Goal: Find specific page/section

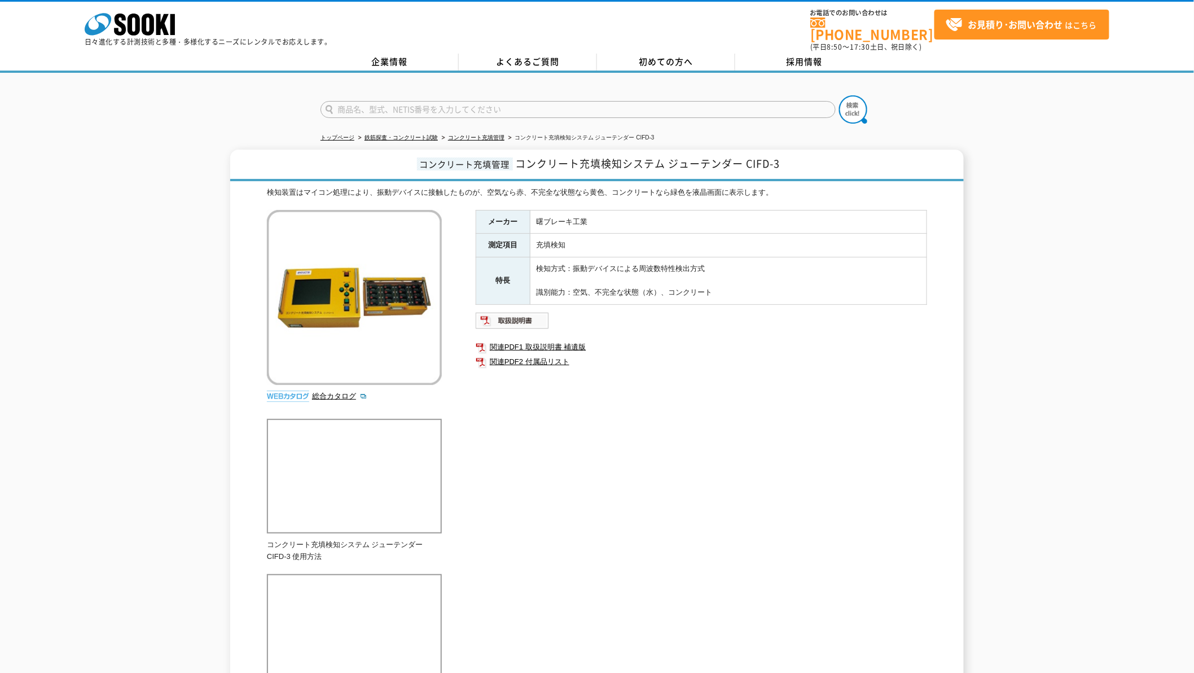
click at [374, 101] on input "text" at bounding box center [578, 109] width 515 height 17
type input "クレーン"
click at [839, 95] on button at bounding box center [853, 109] width 28 height 28
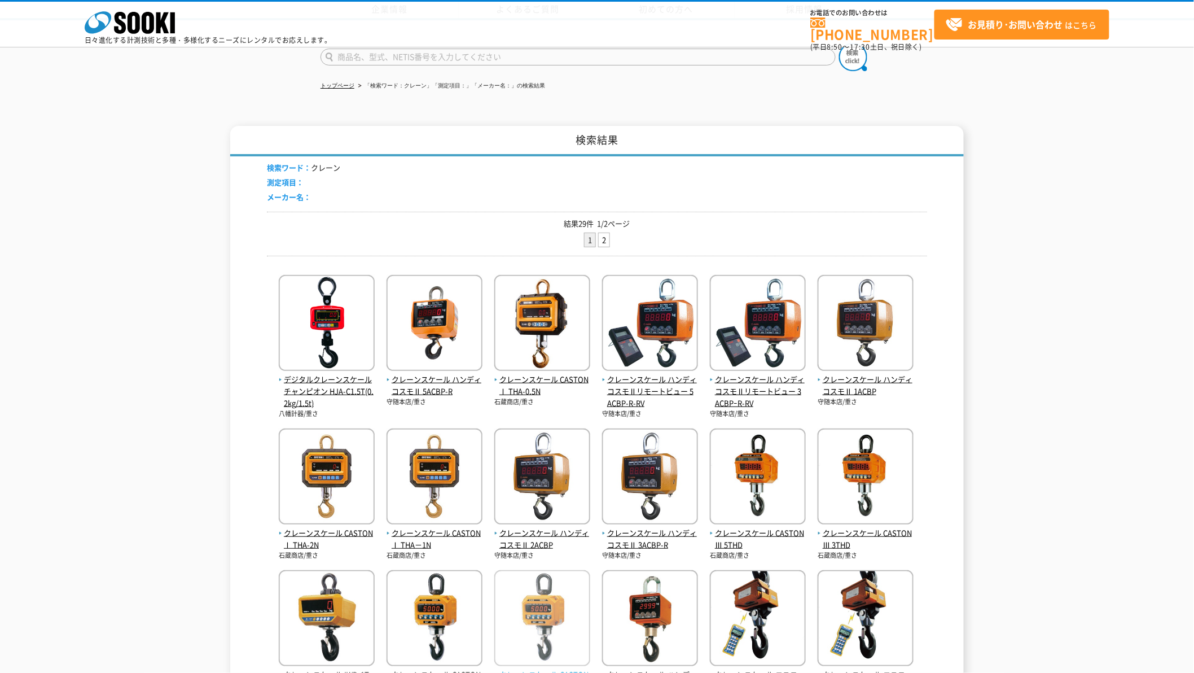
scroll to position [255, 0]
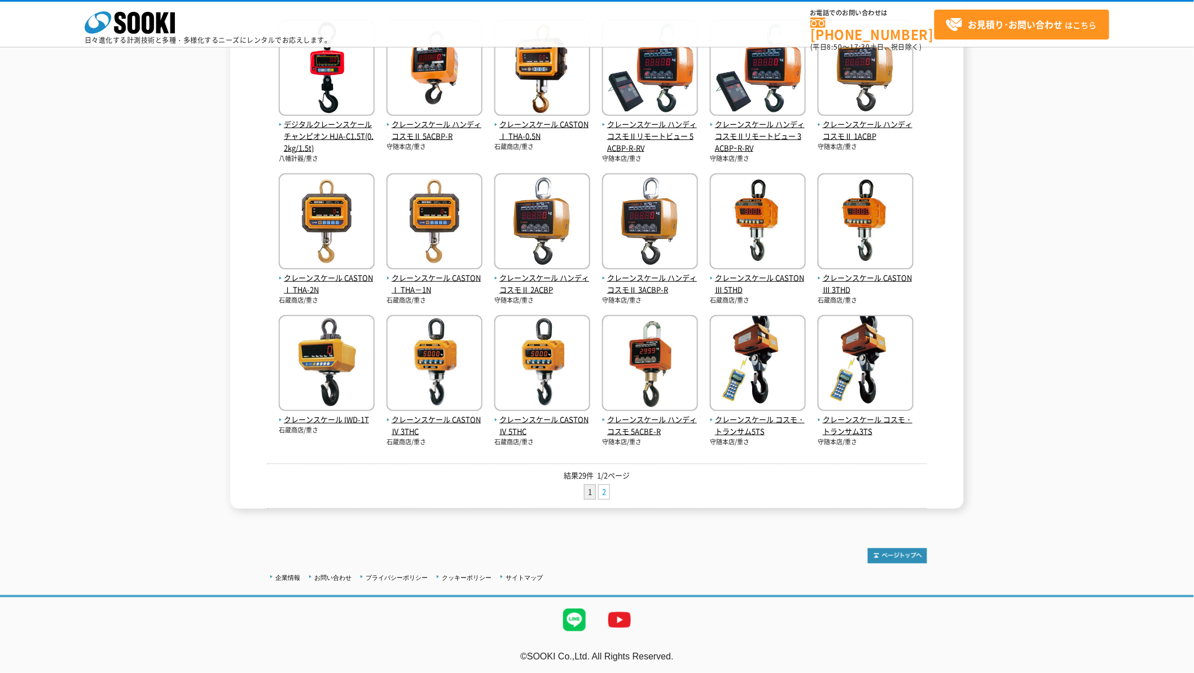
click at [606, 494] on link "2" at bounding box center [604, 492] width 11 height 14
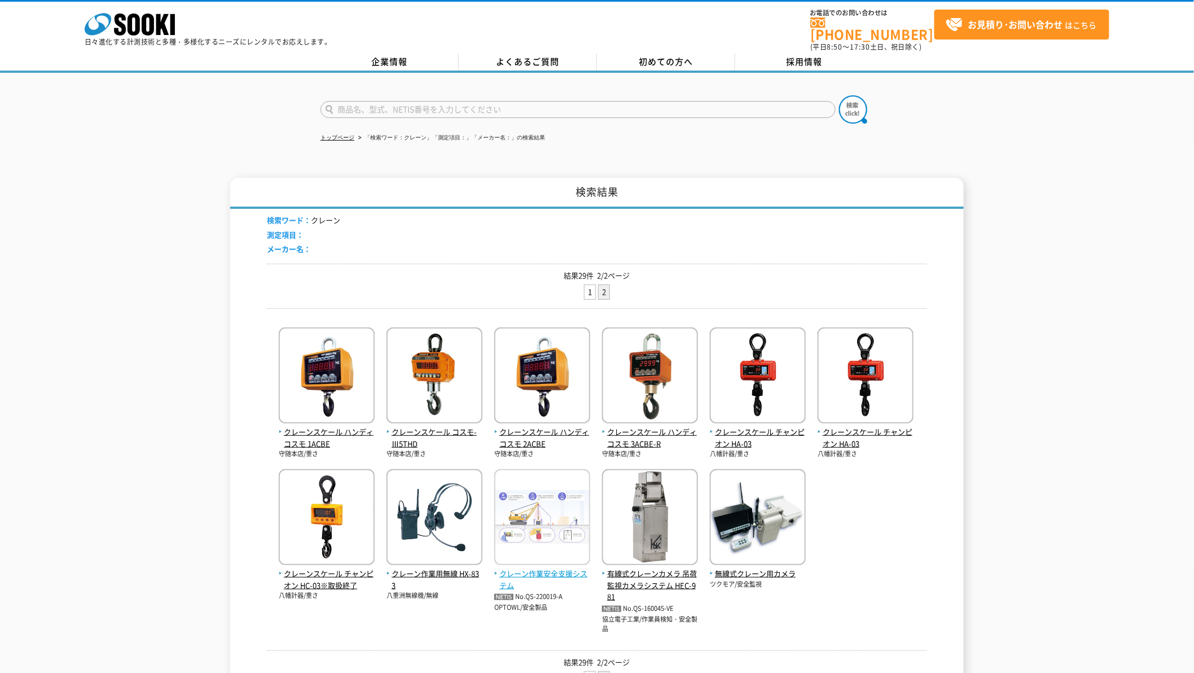
click at [520, 519] on img at bounding box center [542, 518] width 96 height 99
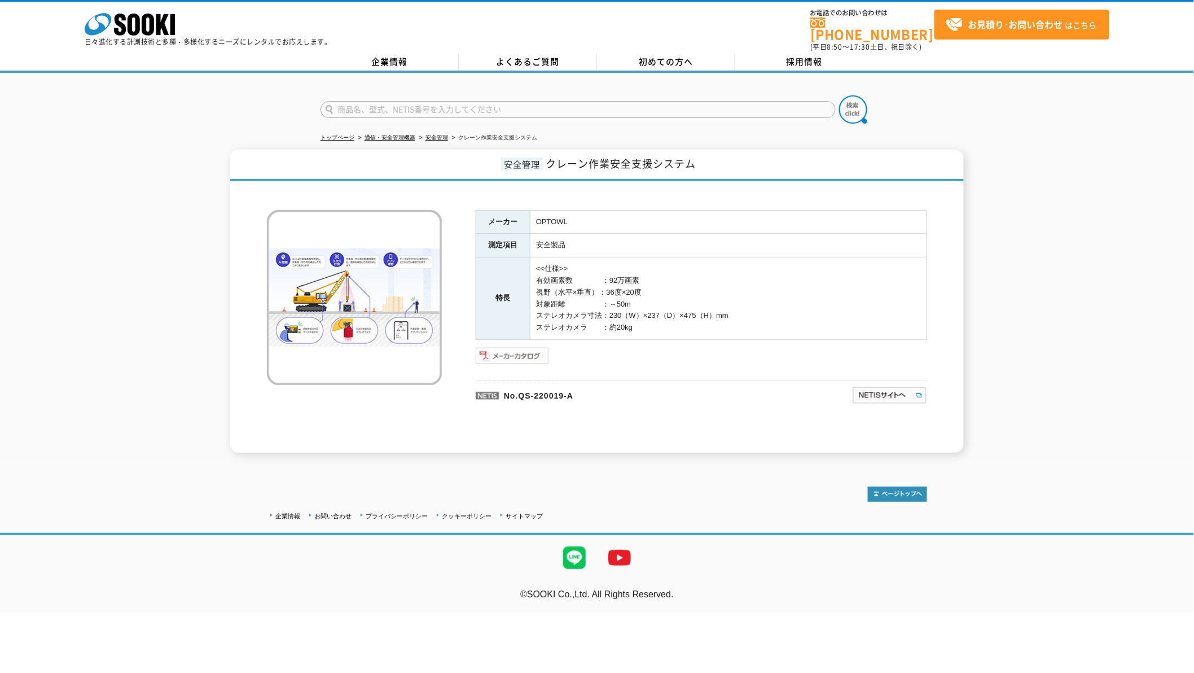
click at [516, 347] on img at bounding box center [513, 356] width 74 height 18
